Goal: Check status: Check status

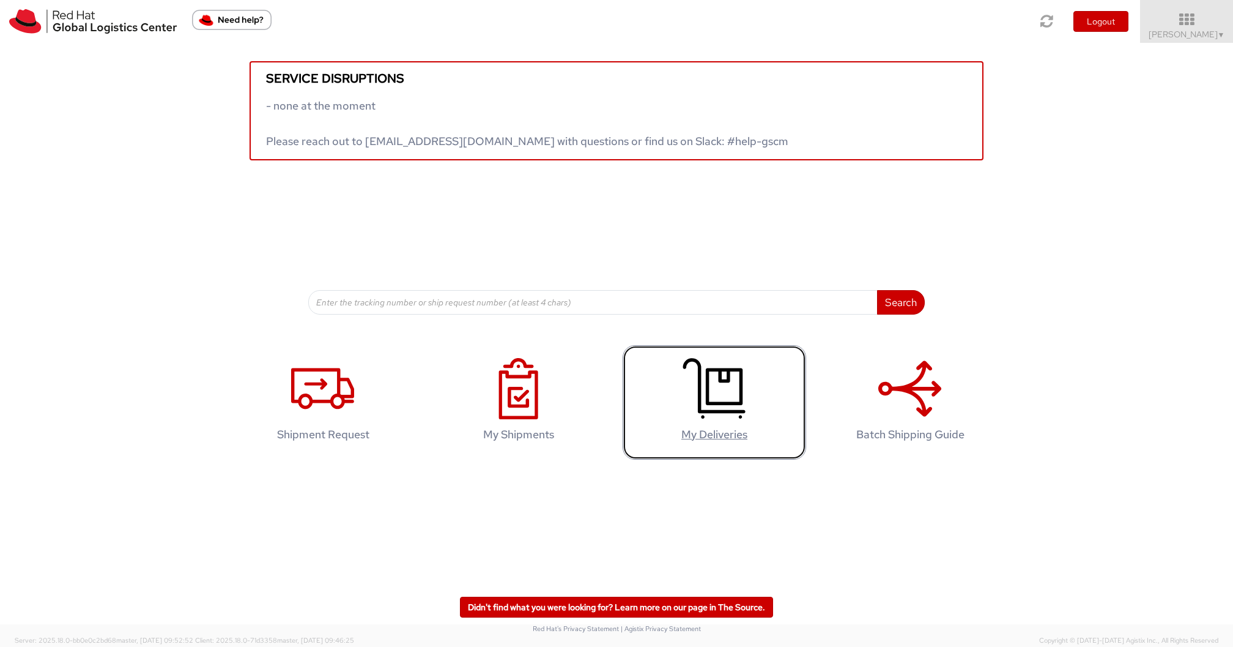
click at [703, 373] on icon at bounding box center [714, 388] width 63 height 61
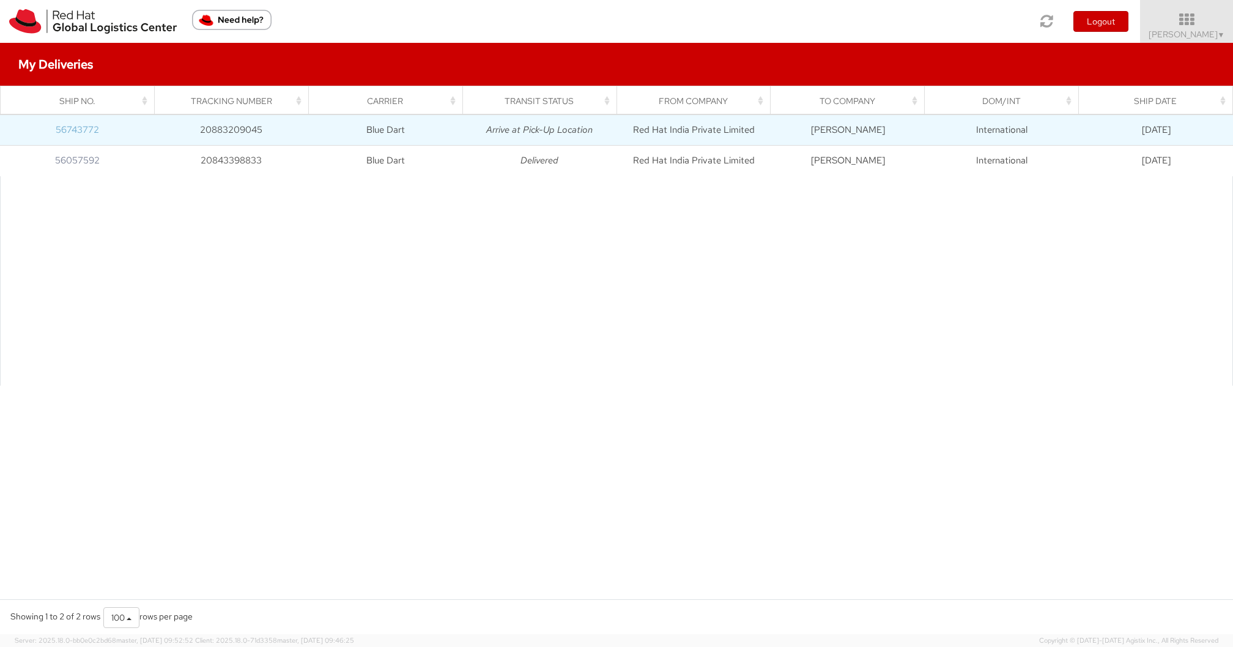
click at [77, 125] on link "56743772" at bounding box center [77, 130] width 43 height 12
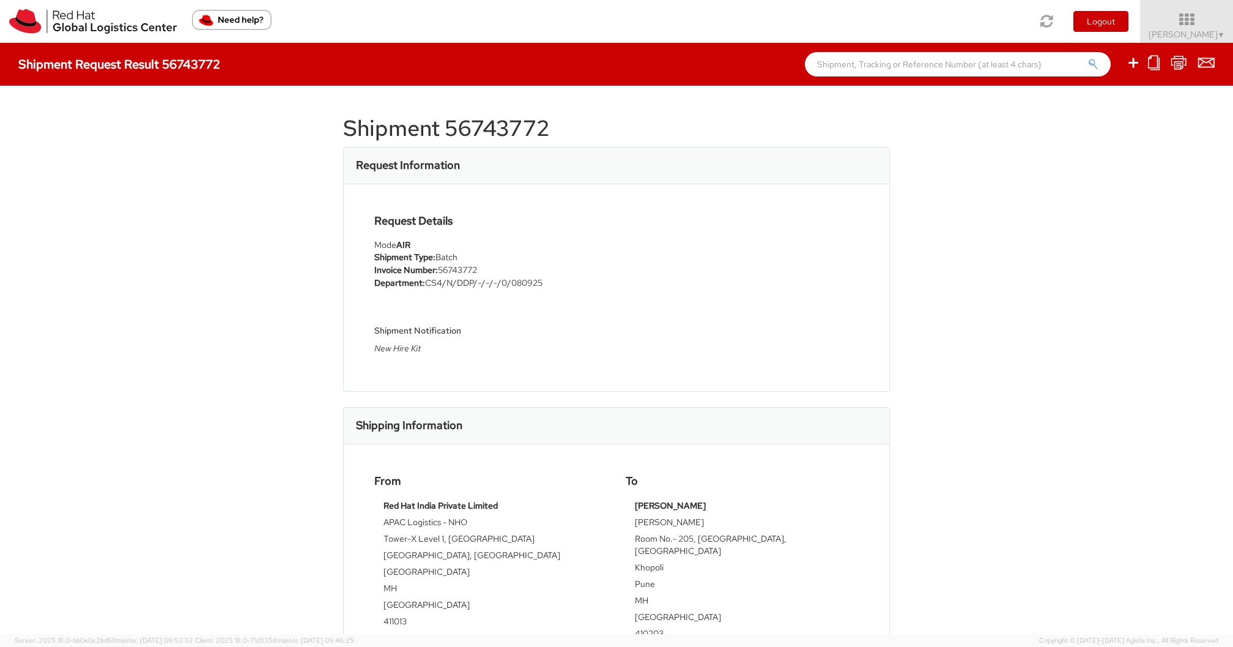
click at [484, 120] on h1 "Shipment 56743772" at bounding box center [616, 128] width 547 height 24
copy h1 "56743772"
